Goal: Task Accomplishment & Management: Use online tool/utility

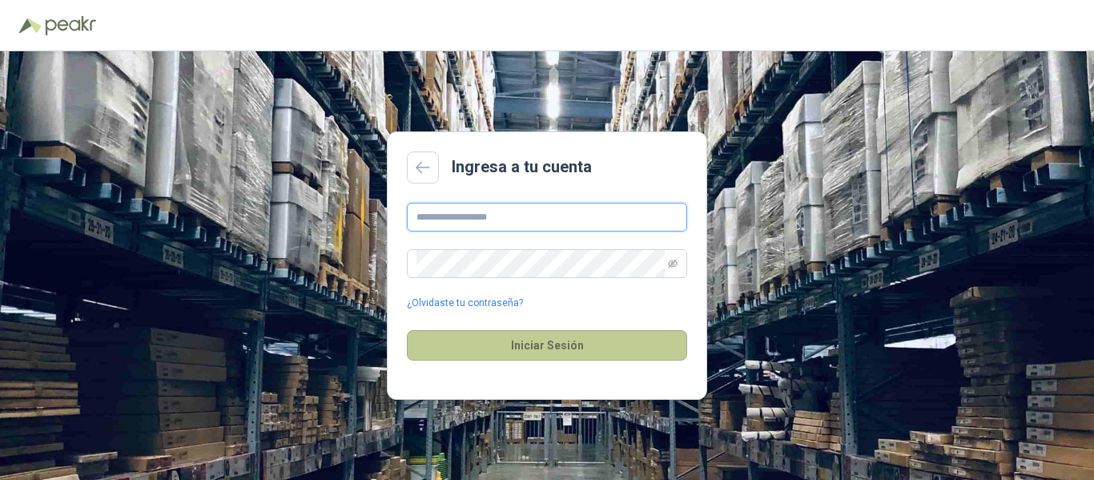
type input "**********"
click at [541, 342] on button "Iniciar Sesión" at bounding box center [547, 345] width 280 height 30
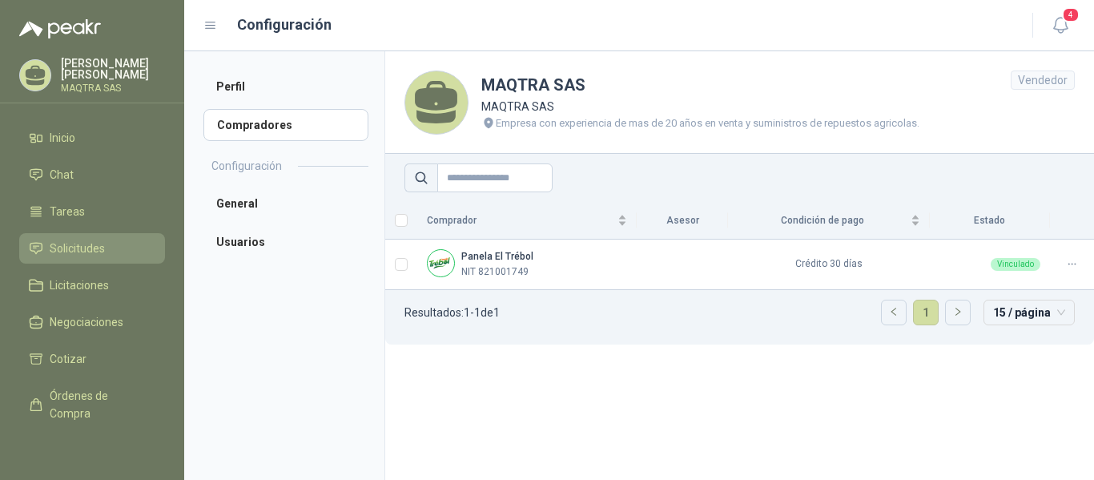
click at [63, 248] on span "Solicitudes" at bounding box center [77, 248] width 55 height 18
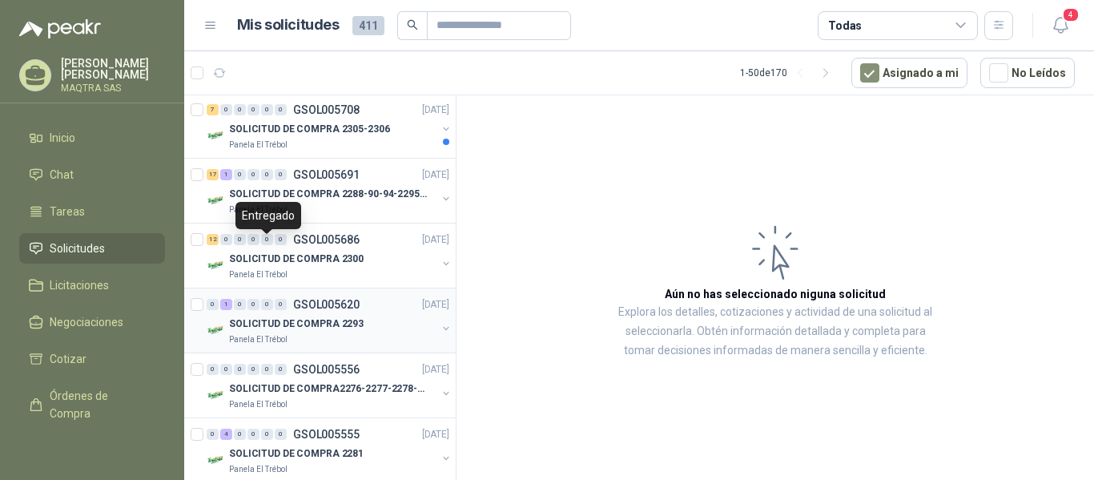
scroll to position [160, 0]
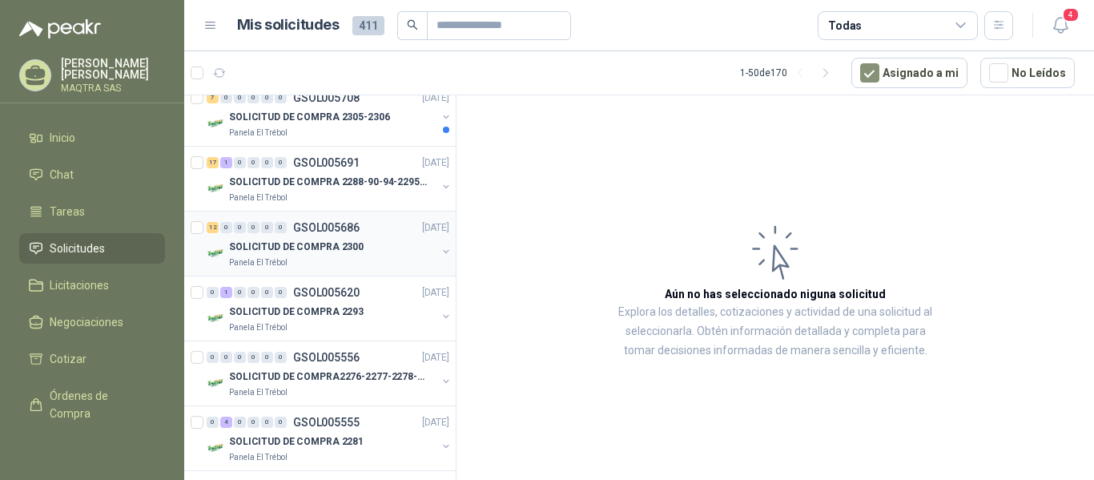
click at [207, 257] on img at bounding box center [216, 252] width 19 height 19
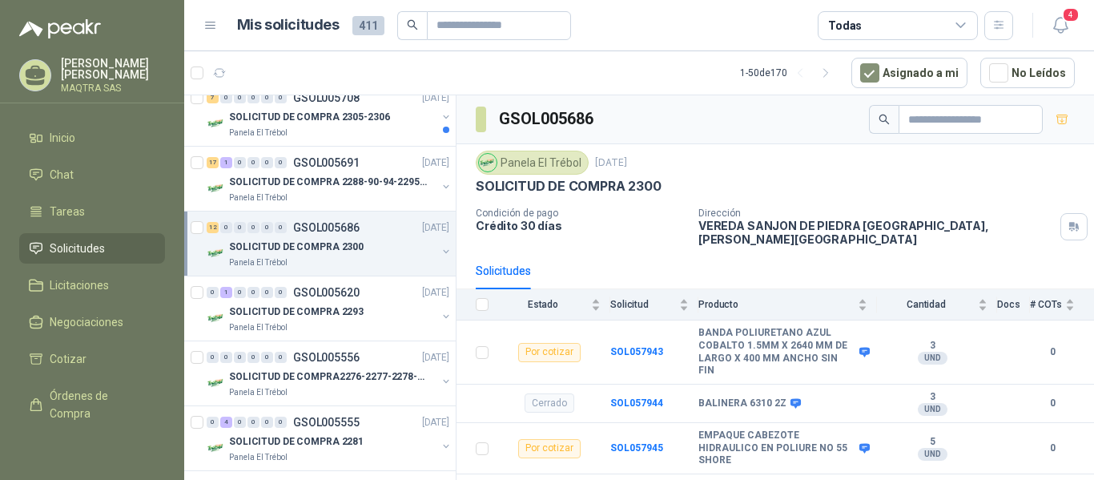
click at [217, 257] on img at bounding box center [216, 252] width 19 height 19
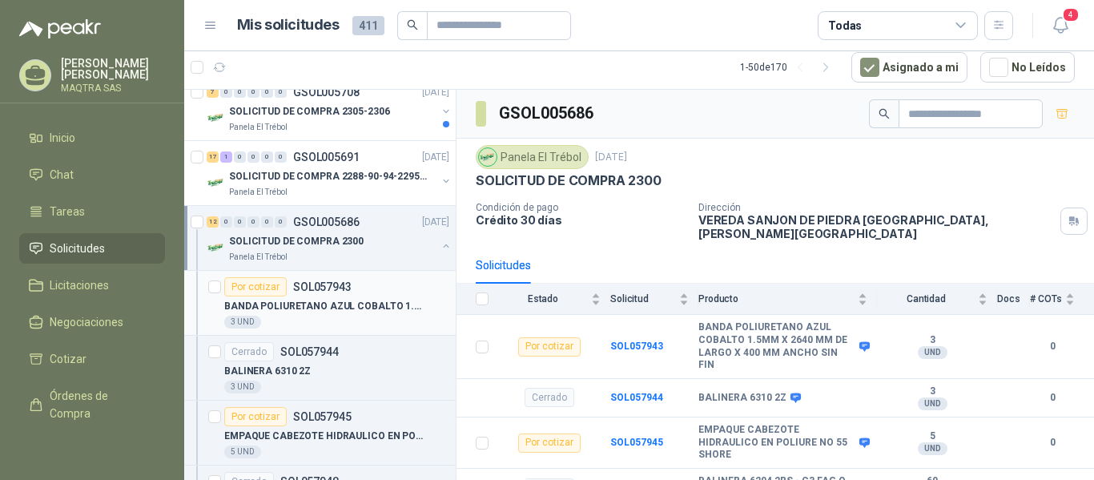
scroll to position [240, 0]
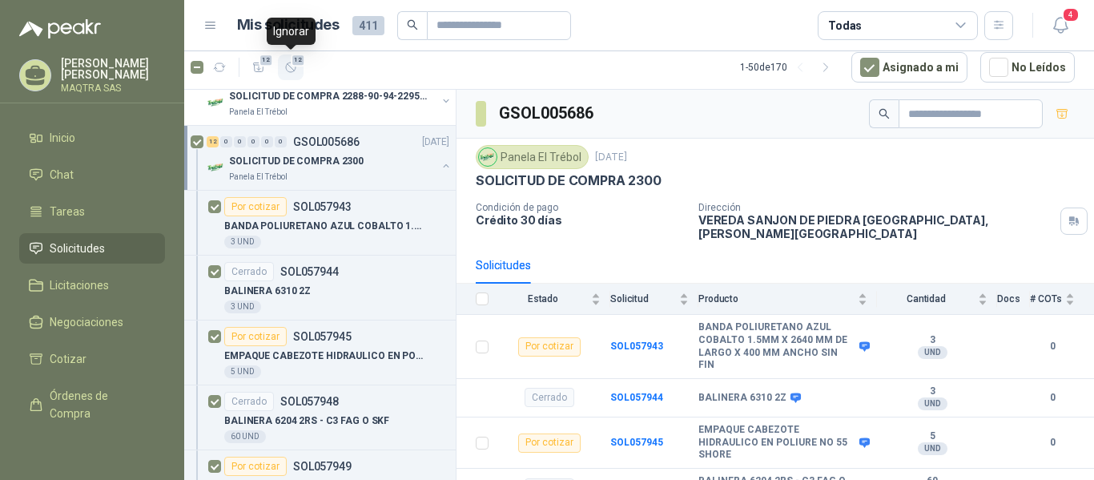
click at [295, 71] on icon "button" at bounding box center [291, 68] width 14 height 14
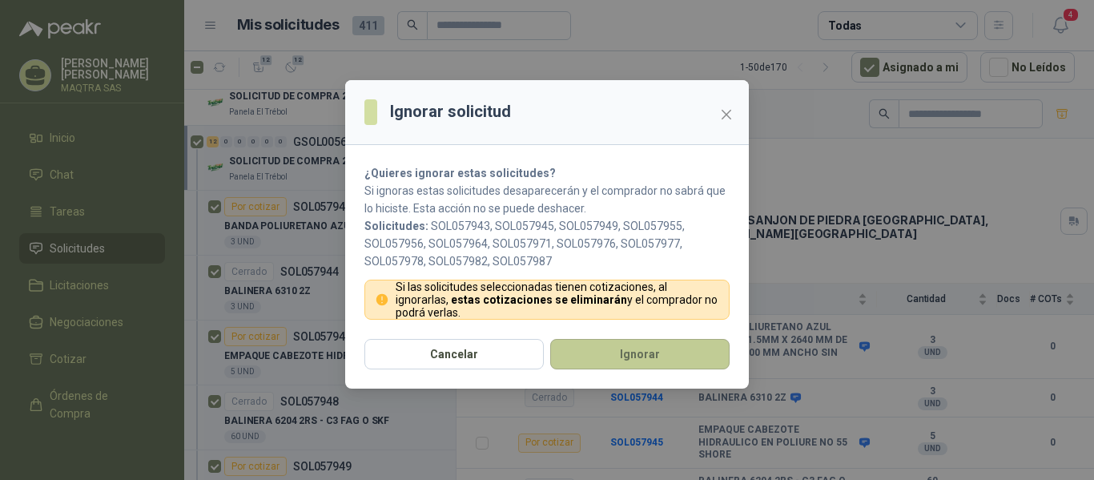
click at [615, 347] on button "Ignorar" at bounding box center [639, 354] width 179 height 30
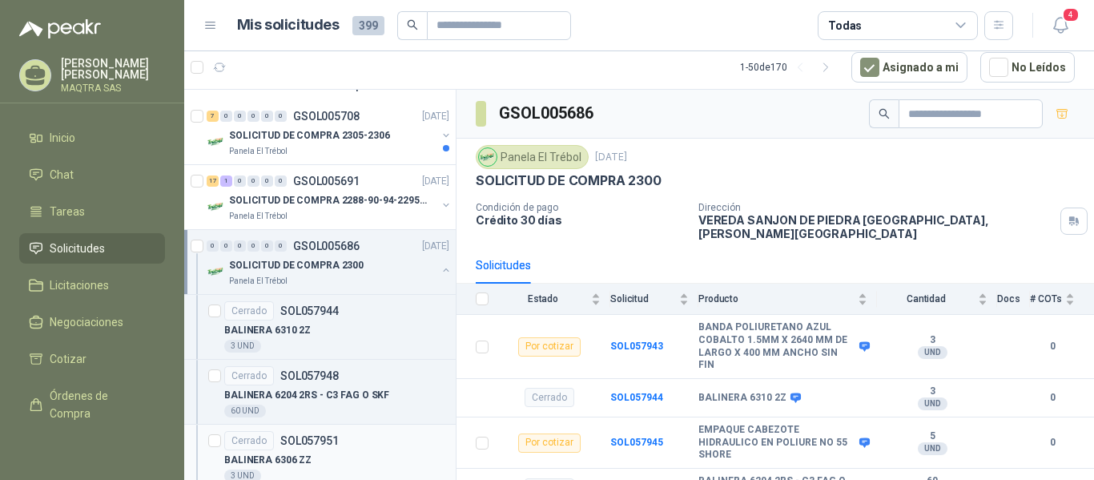
scroll to position [0, 0]
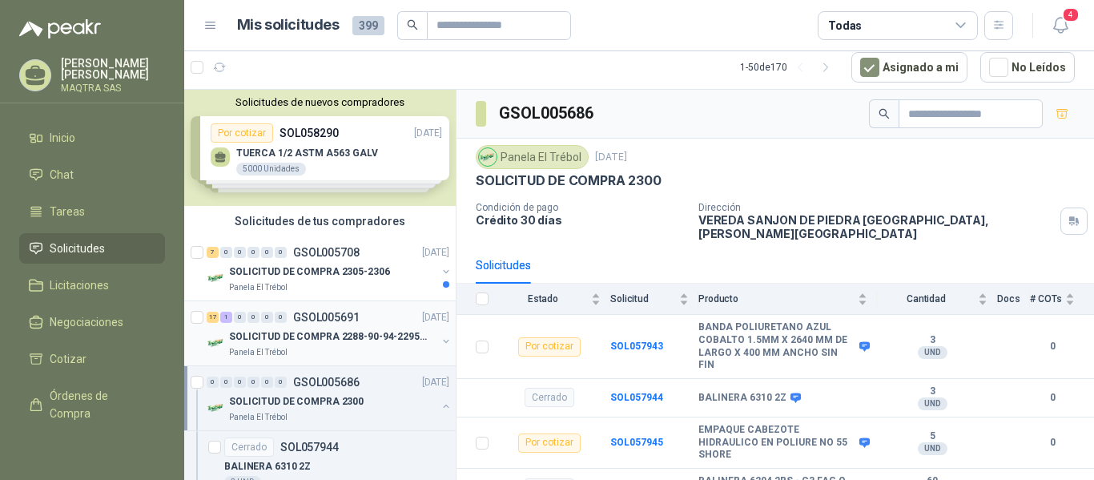
click at [263, 340] on p "SOLICITUD DE COMPRA 2288-90-94-2295-96-2301-02-04" at bounding box center [328, 336] width 199 height 15
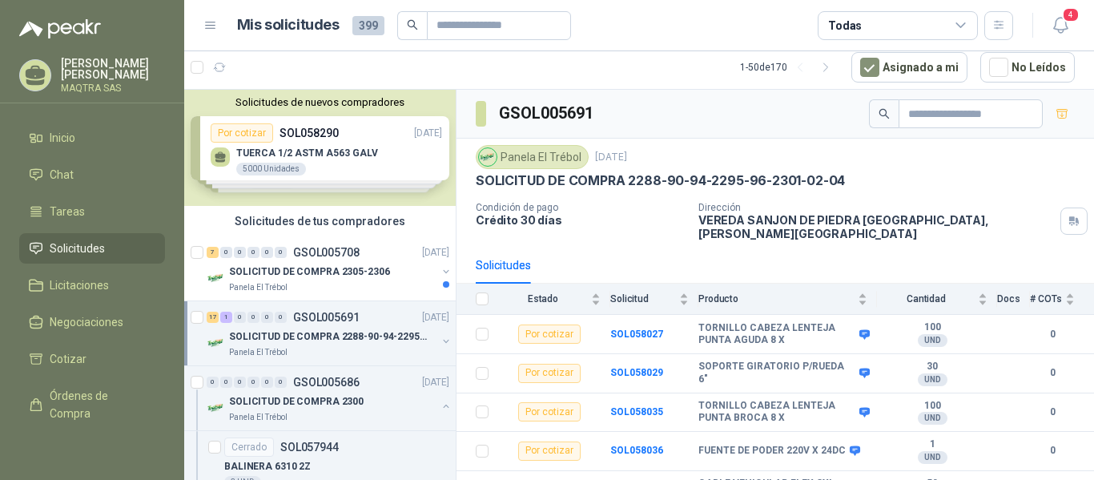
click at [261, 340] on p "SOLICITUD DE COMPRA 2288-90-94-2295-96-2301-02-04" at bounding box center [328, 336] width 199 height 15
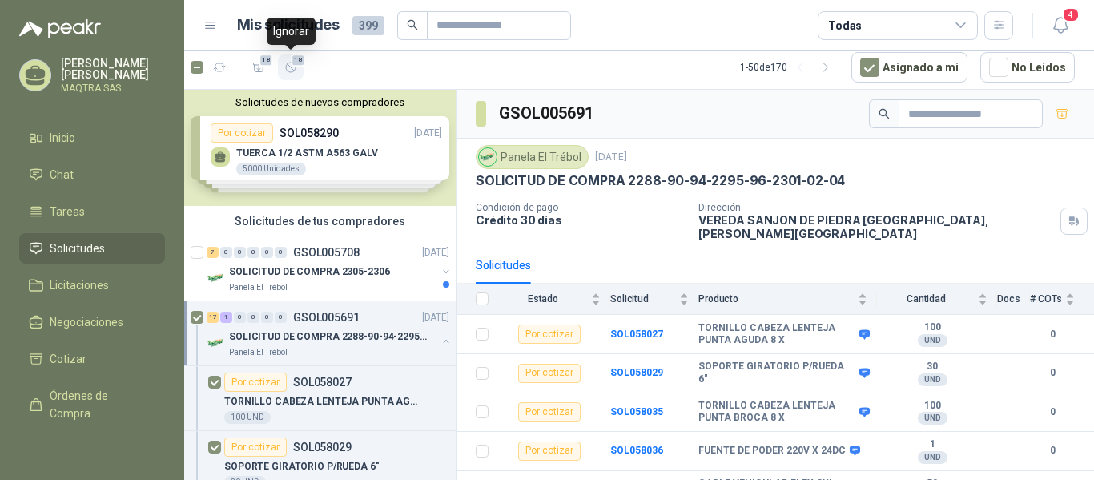
click at [296, 69] on icon "button" at bounding box center [291, 68] width 14 height 14
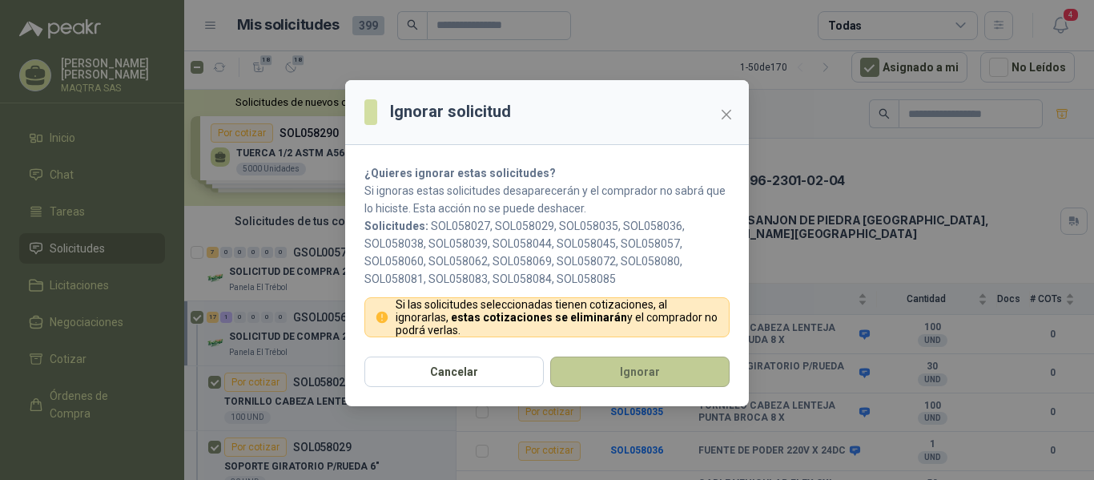
click at [625, 377] on button "Ignorar" at bounding box center [639, 371] width 179 height 30
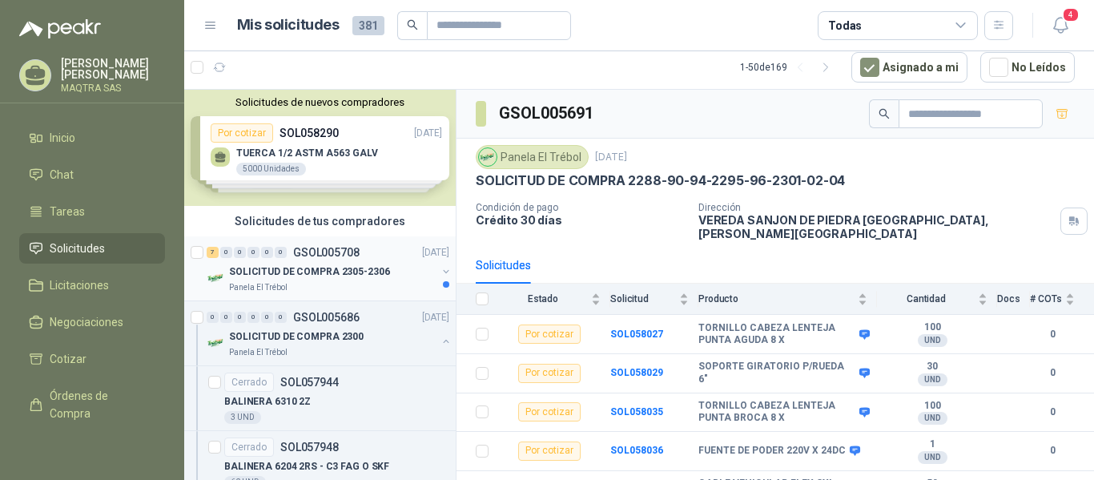
click at [283, 279] on p "SOLICITUD DE COMPRA 2305-2306" at bounding box center [309, 271] width 161 height 15
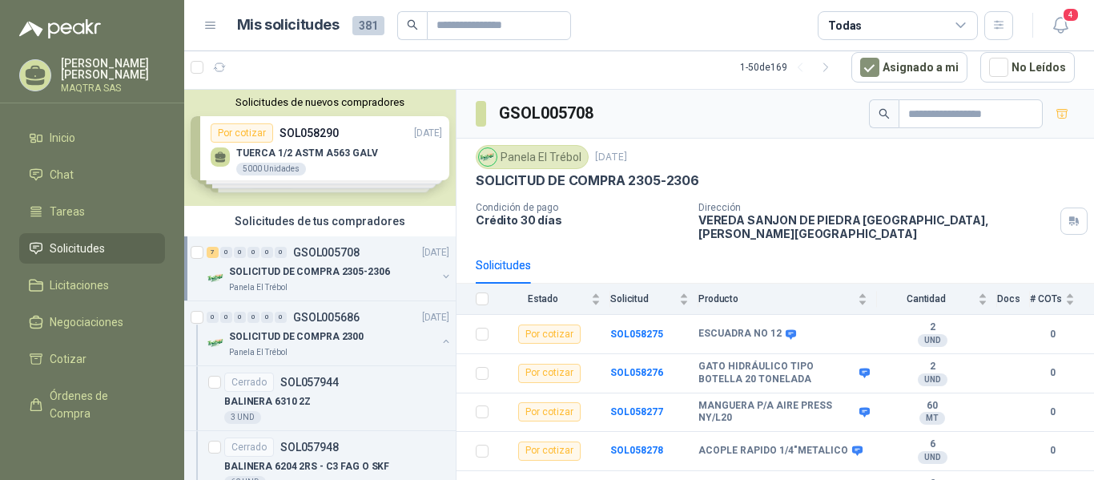
click at [283, 279] on p "SOLICITUD DE COMPRA 2305-2306" at bounding box center [309, 271] width 161 height 15
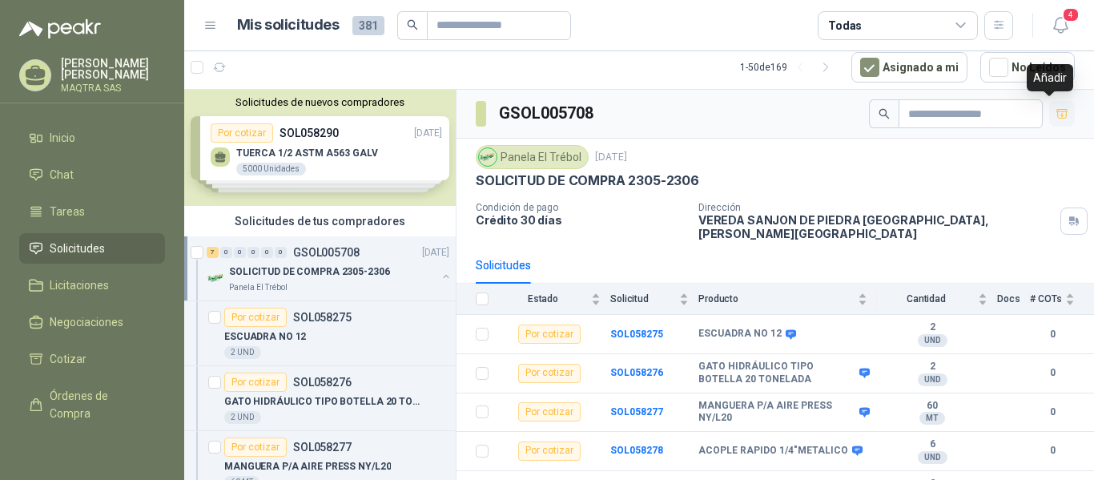
click at [1055, 107] on icon "button" at bounding box center [1062, 114] width 14 height 14
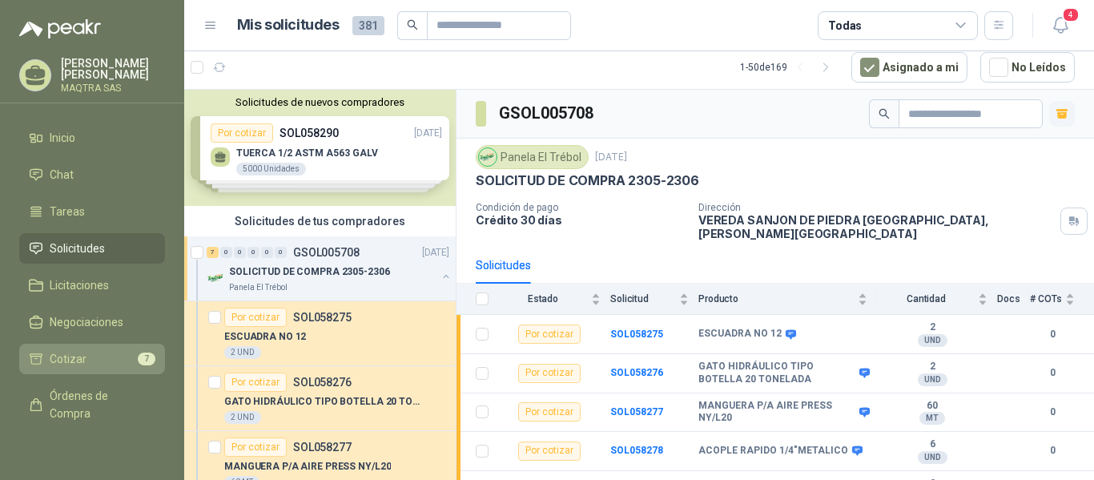
click at [67, 358] on span "Cotizar" at bounding box center [68, 359] width 37 height 18
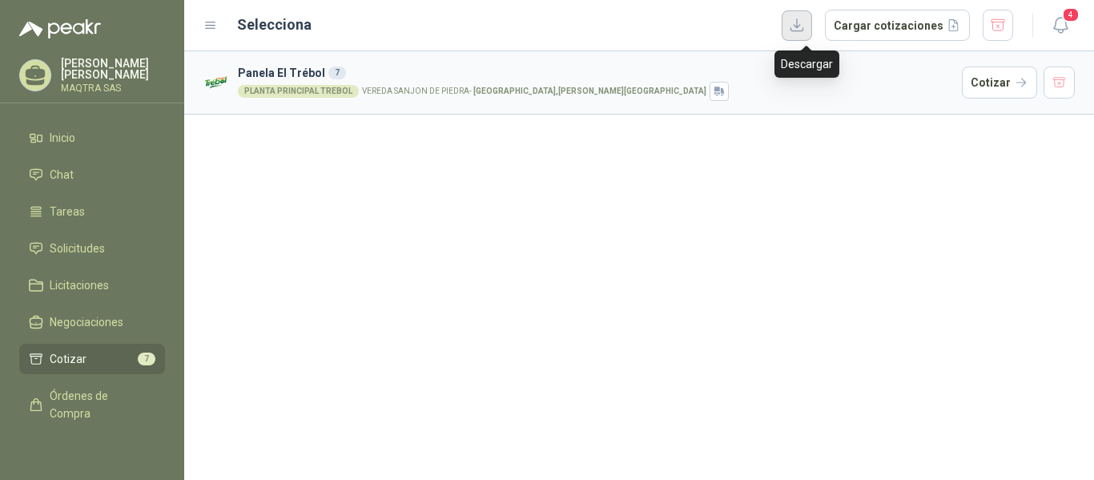
click at [812, 20] on button "button" at bounding box center [797, 25] width 30 height 30
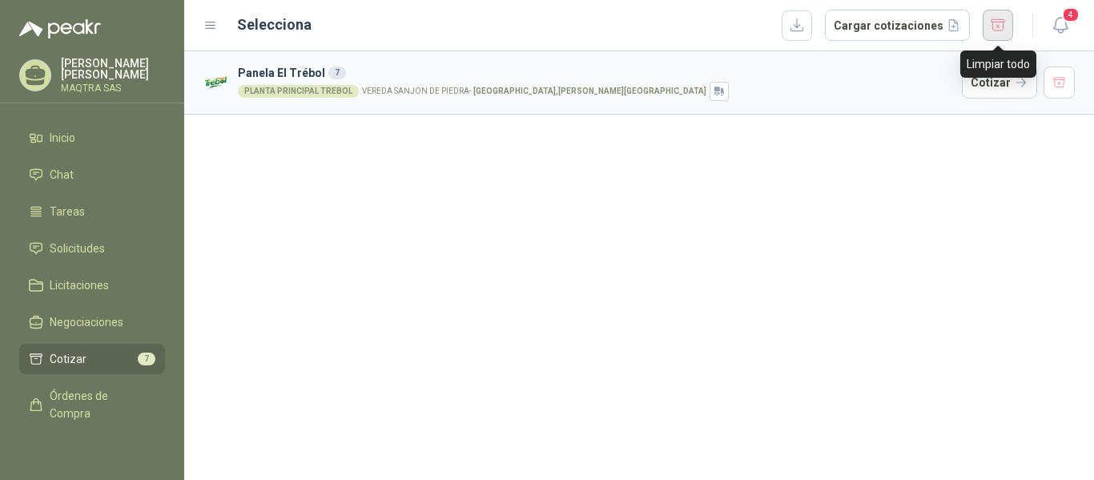
click at [985, 22] on button "button" at bounding box center [998, 25] width 30 height 31
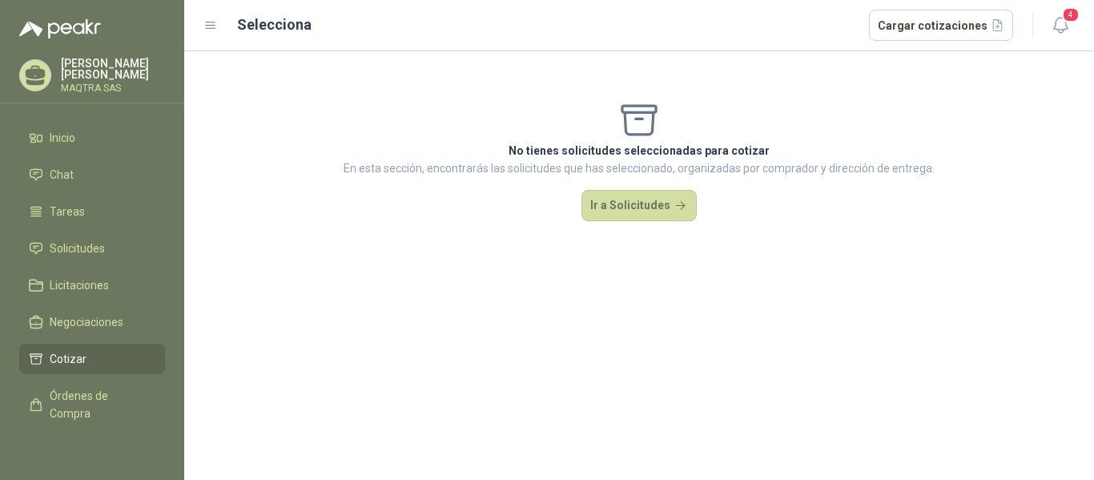
click at [30, 70] on icon at bounding box center [36, 73] width 20 height 14
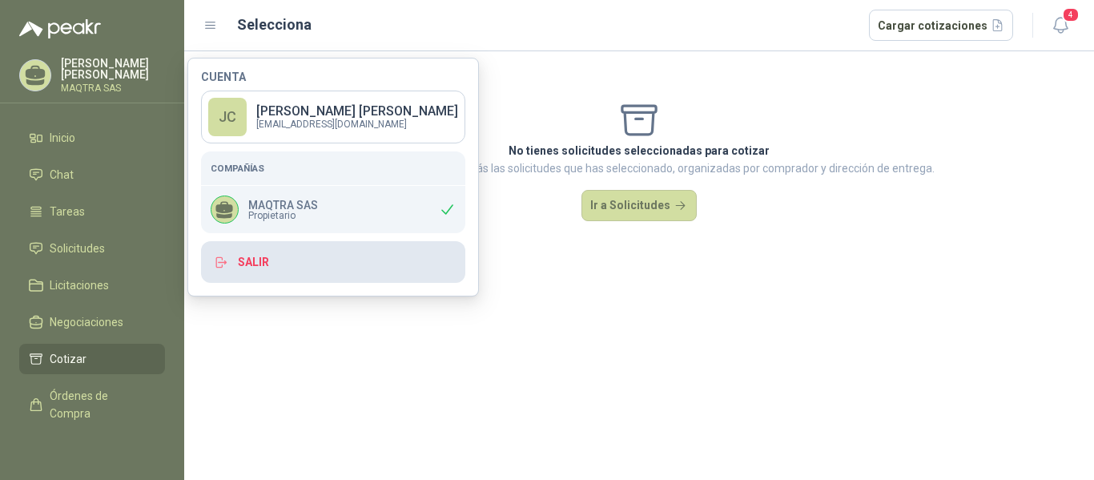
click at [264, 254] on button "Salir" at bounding box center [333, 262] width 264 height 42
